Goal: Obtain resource: Obtain resource

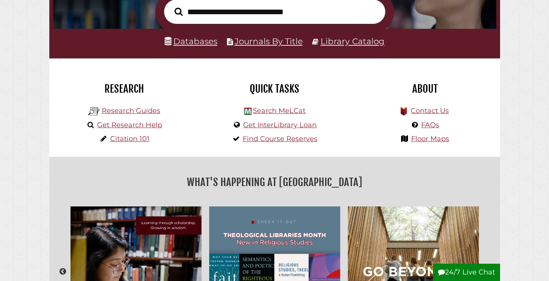
scroll to position [154, 0]
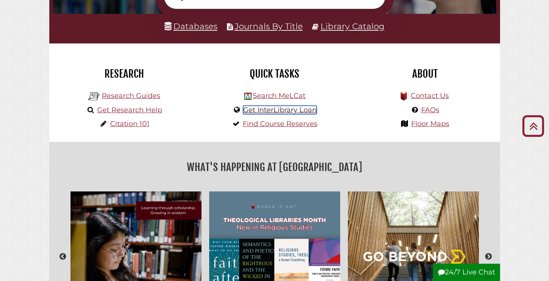
click at [276, 108] on link "Get InterLibrary Loan" at bounding box center [280, 110] width 74 height 8
